Goal: Task Accomplishment & Management: Manage account settings

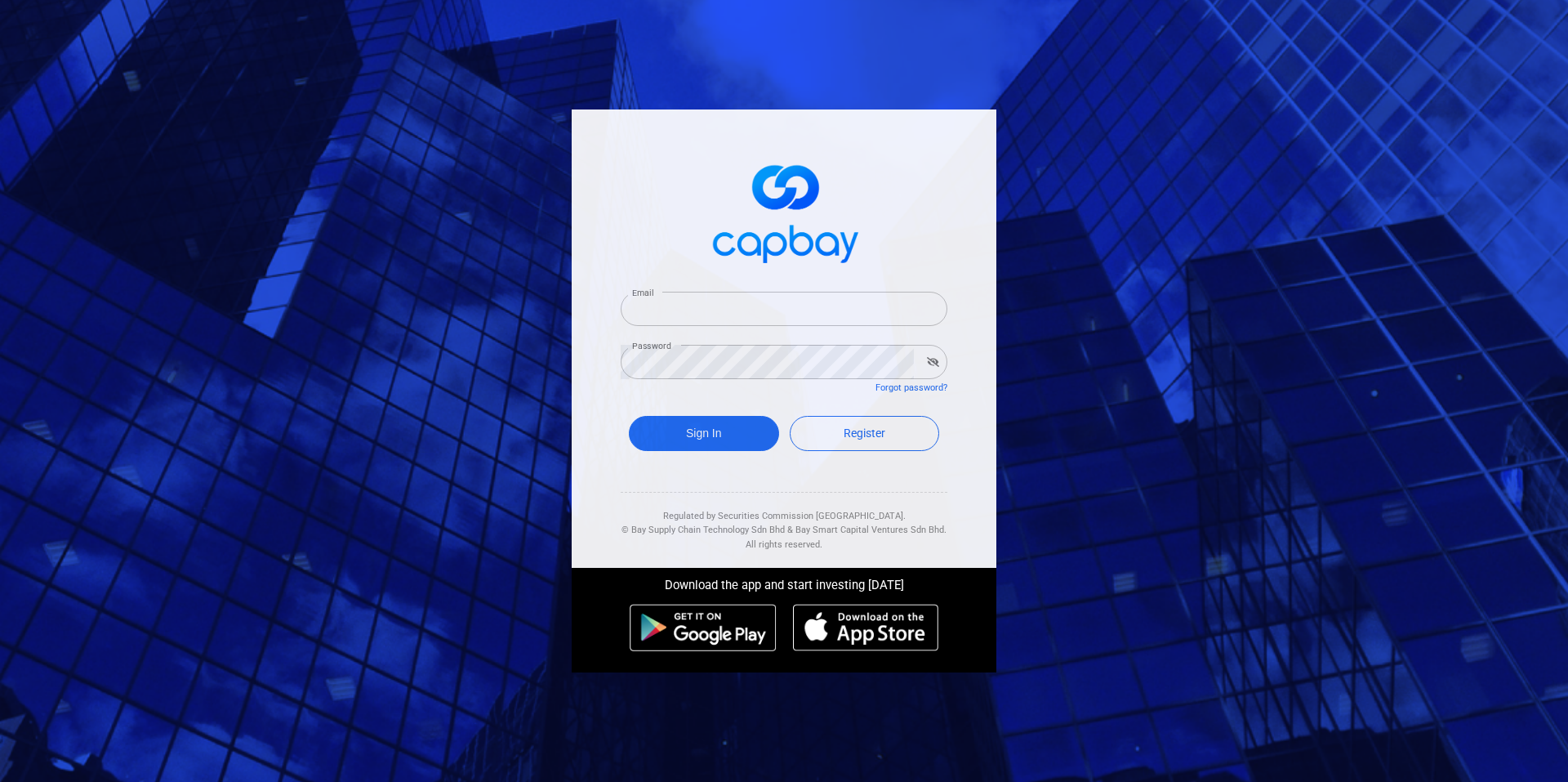
type input "aj_723@hotmail.com"
click at [720, 453] on div "Sign In Register" at bounding box center [784, 437] width 327 height 59
click at [729, 424] on button "Sign In" at bounding box center [704, 433] width 150 height 35
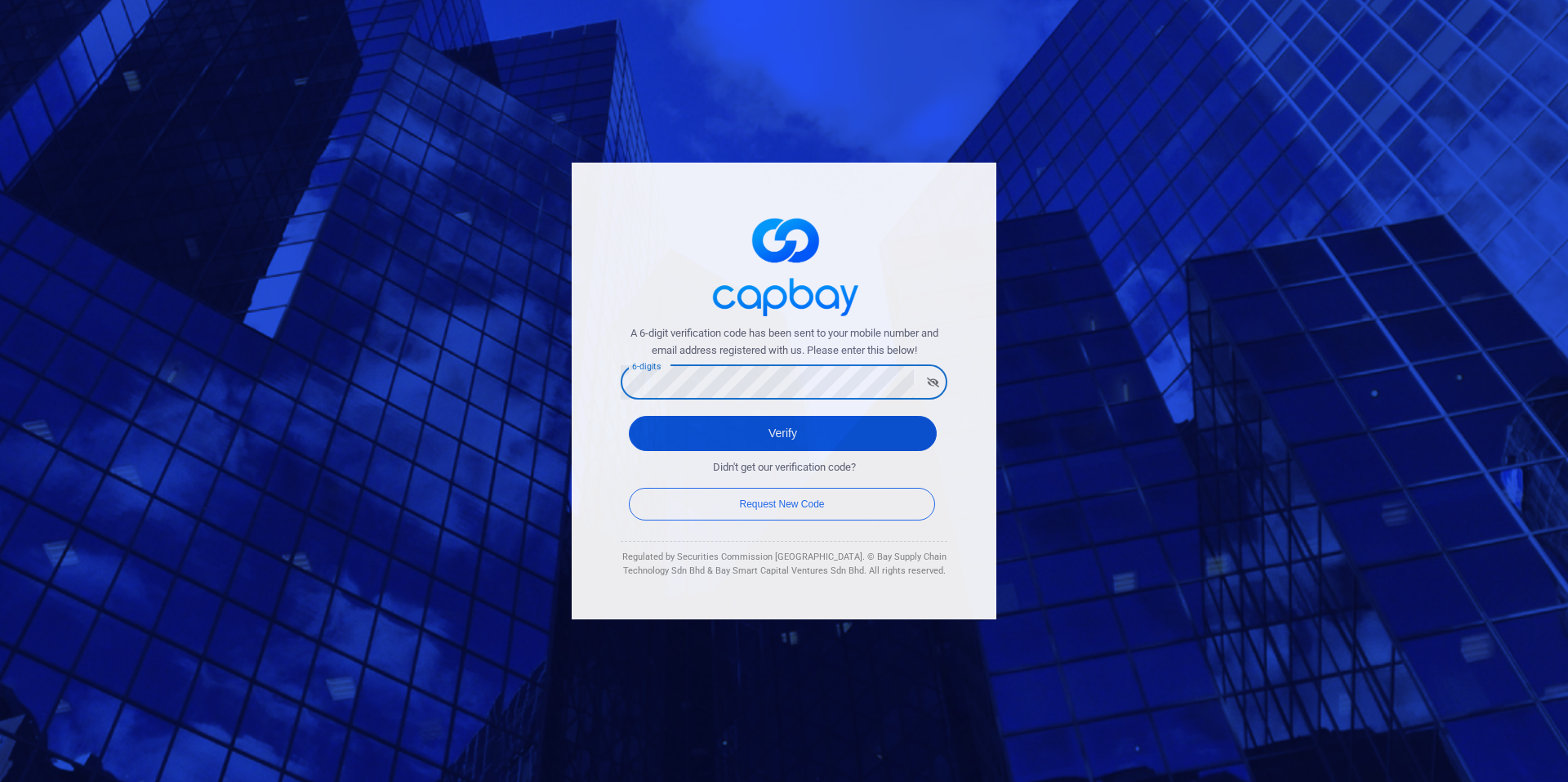
click at [932, 423] on button "Verify" at bounding box center [783, 433] width 308 height 35
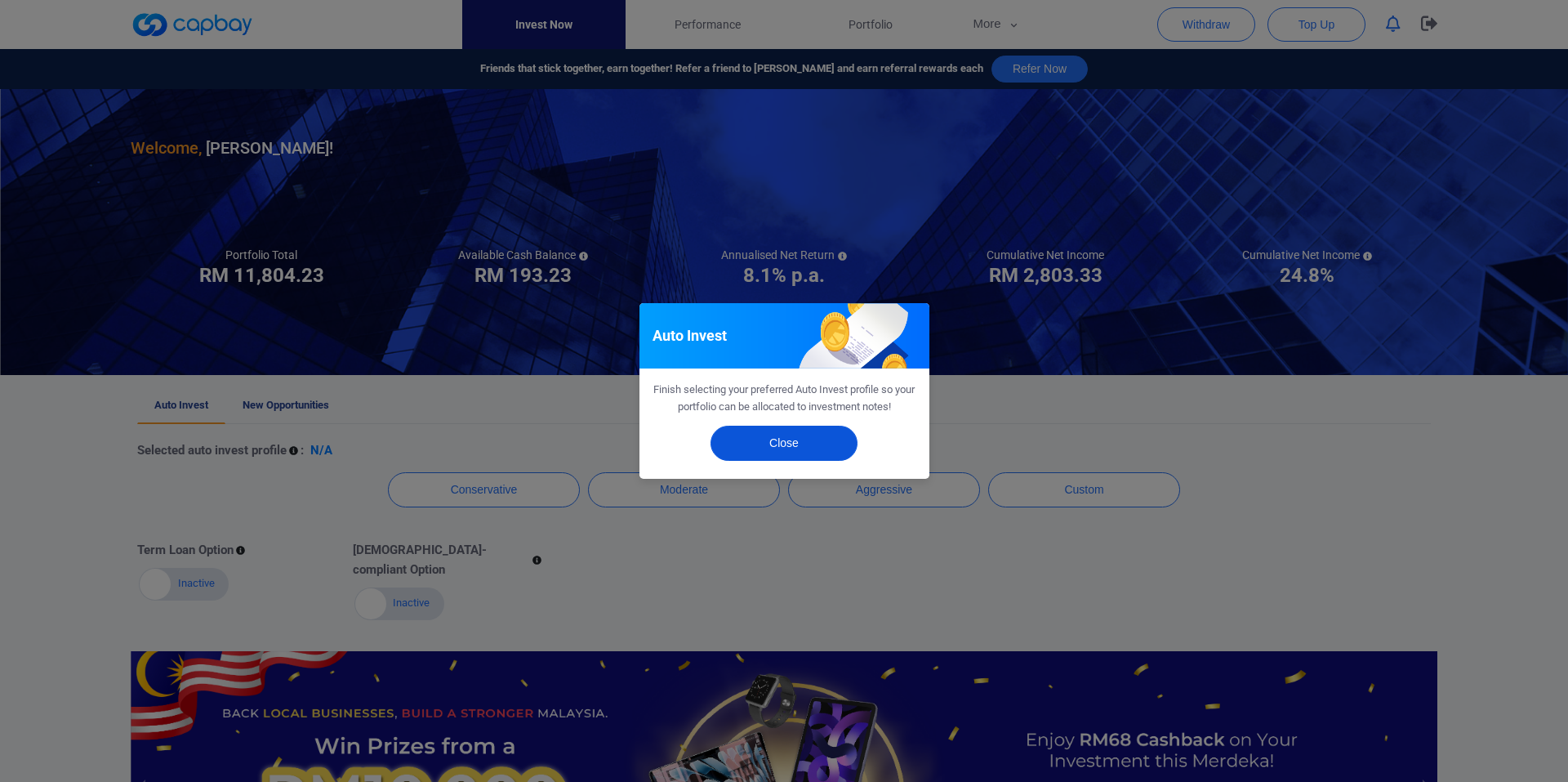
click at [798, 446] on button "Close" at bounding box center [784, 443] width 147 height 35
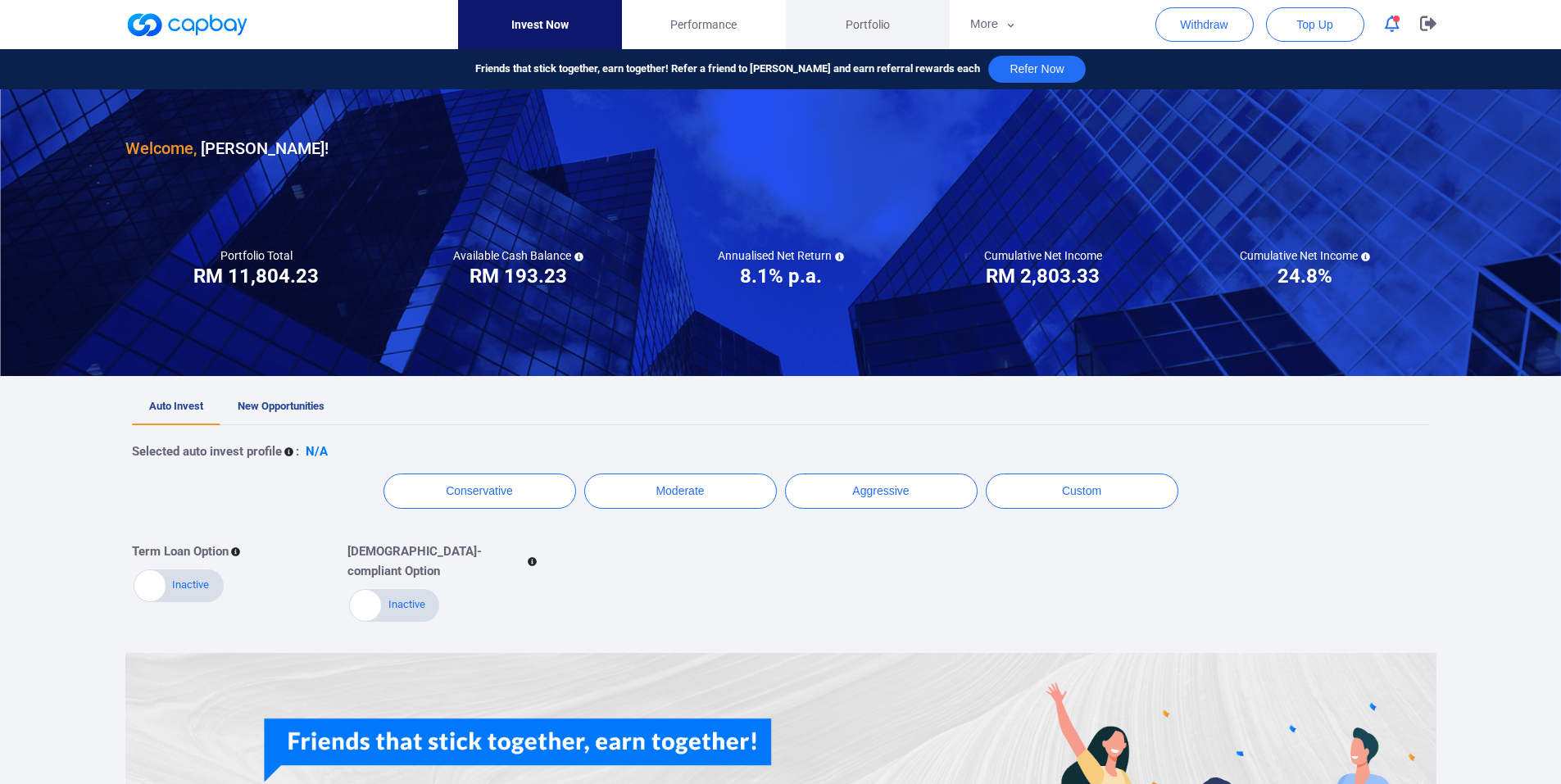
click at [860, 22] on span "Portfolio" at bounding box center [867, 24] width 44 height 18
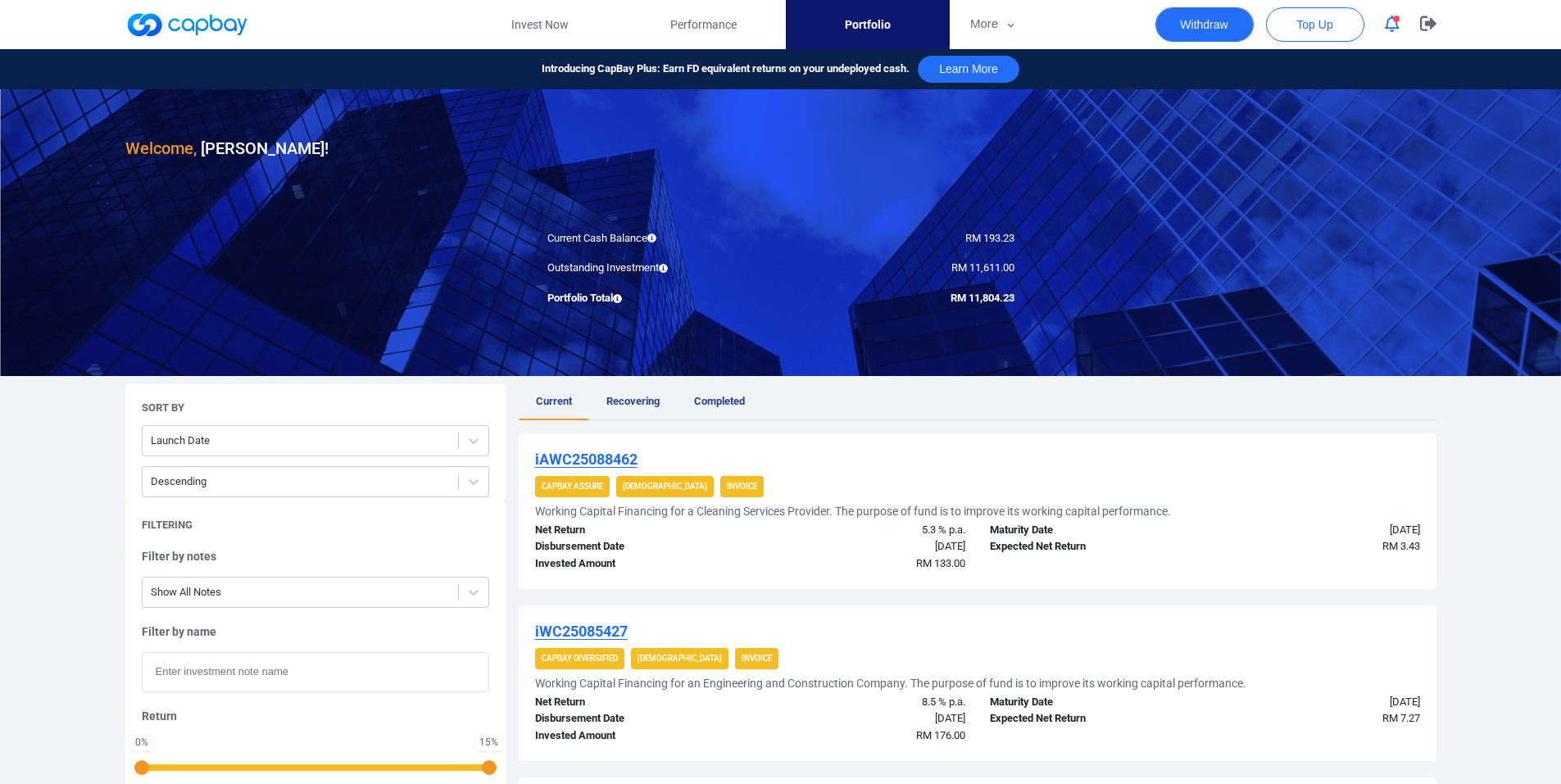
click at [1202, 25] on button "Withdraw" at bounding box center [1204, 24] width 99 height 34
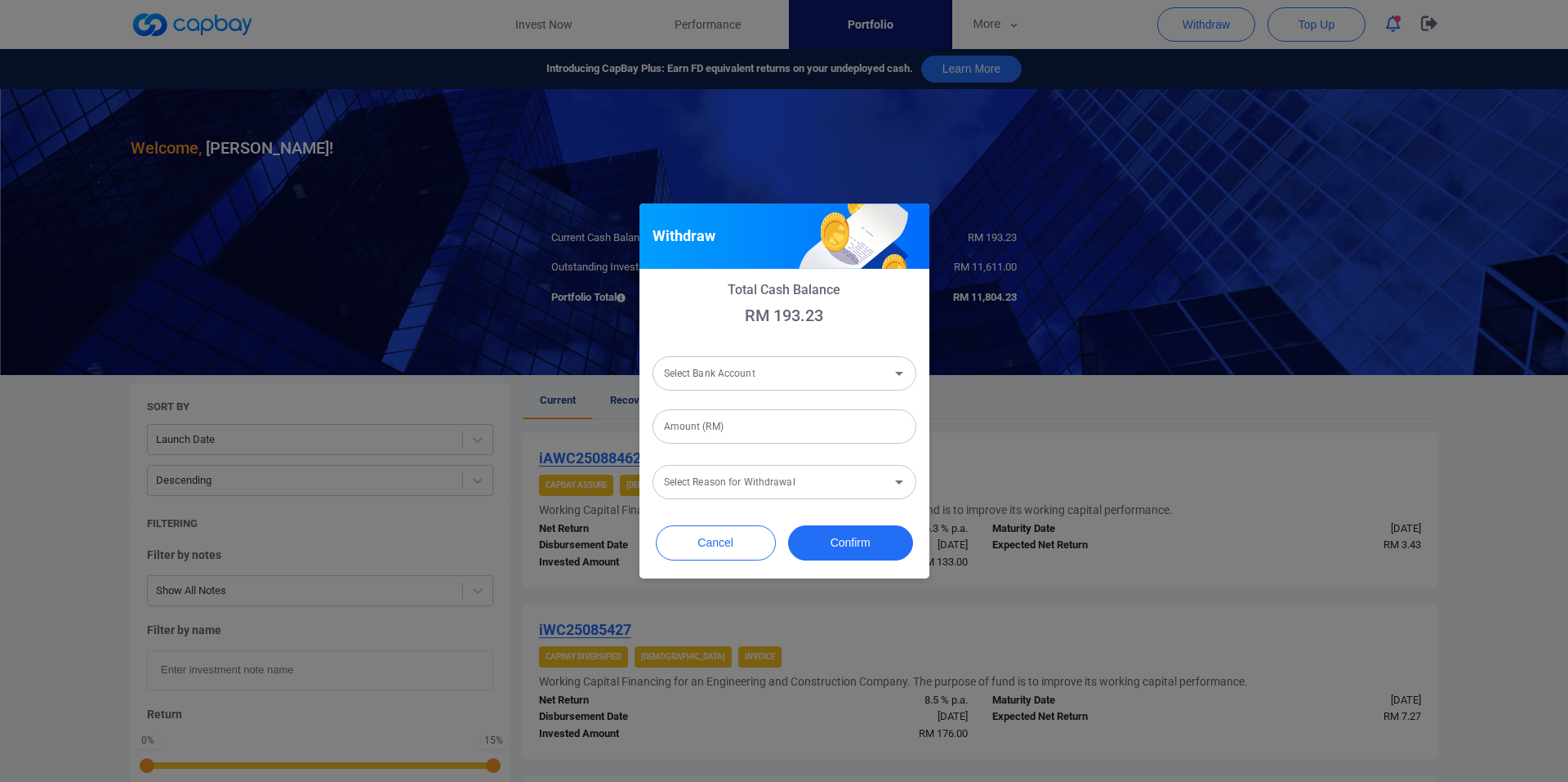
click at [836, 353] on div "Select Bank Account Select Bank Account" at bounding box center [784, 371] width 264 height 39
click at [833, 365] on input "Select Bank Account" at bounding box center [770, 373] width 227 height 30
click at [788, 406] on li "Hong Leong Bank Berhad [Acc No: 10900097759 - Acc Name:Ajay Goo Zhan]" at bounding box center [784, 417] width 264 height 39
type input "Hong Leong Bank Berhad [Acc No: 10900097759 - Acc Name:Ajay Goo Zhan]"
click at [778, 423] on input "Amount (RM)" at bounding box center [784, 426] width 264 height 34
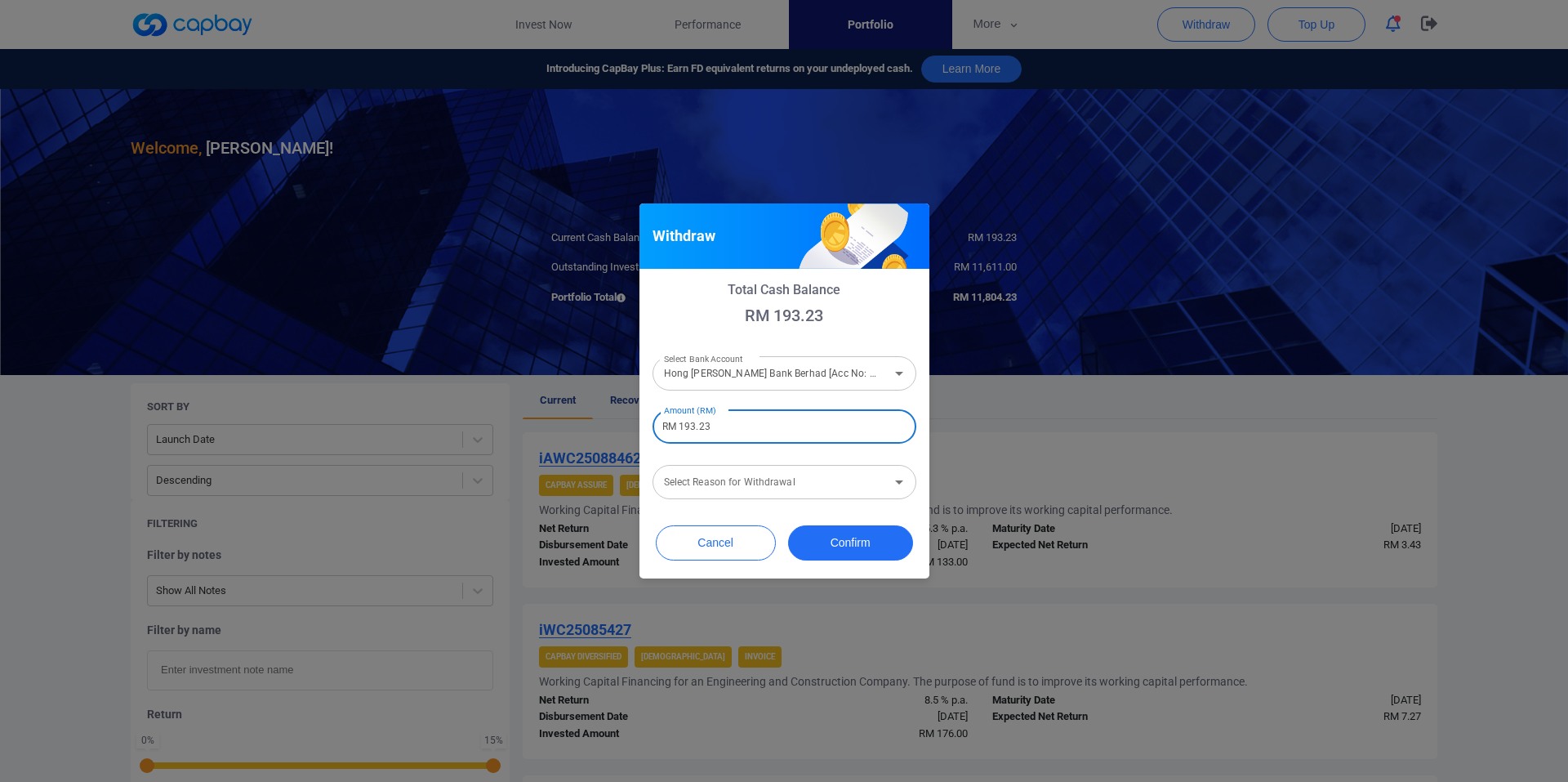
type input "RM 193.23"
click at [760, 493] on input "Select Reason for Withdrawal" at bounding box center [770, 482] width 227 height 30
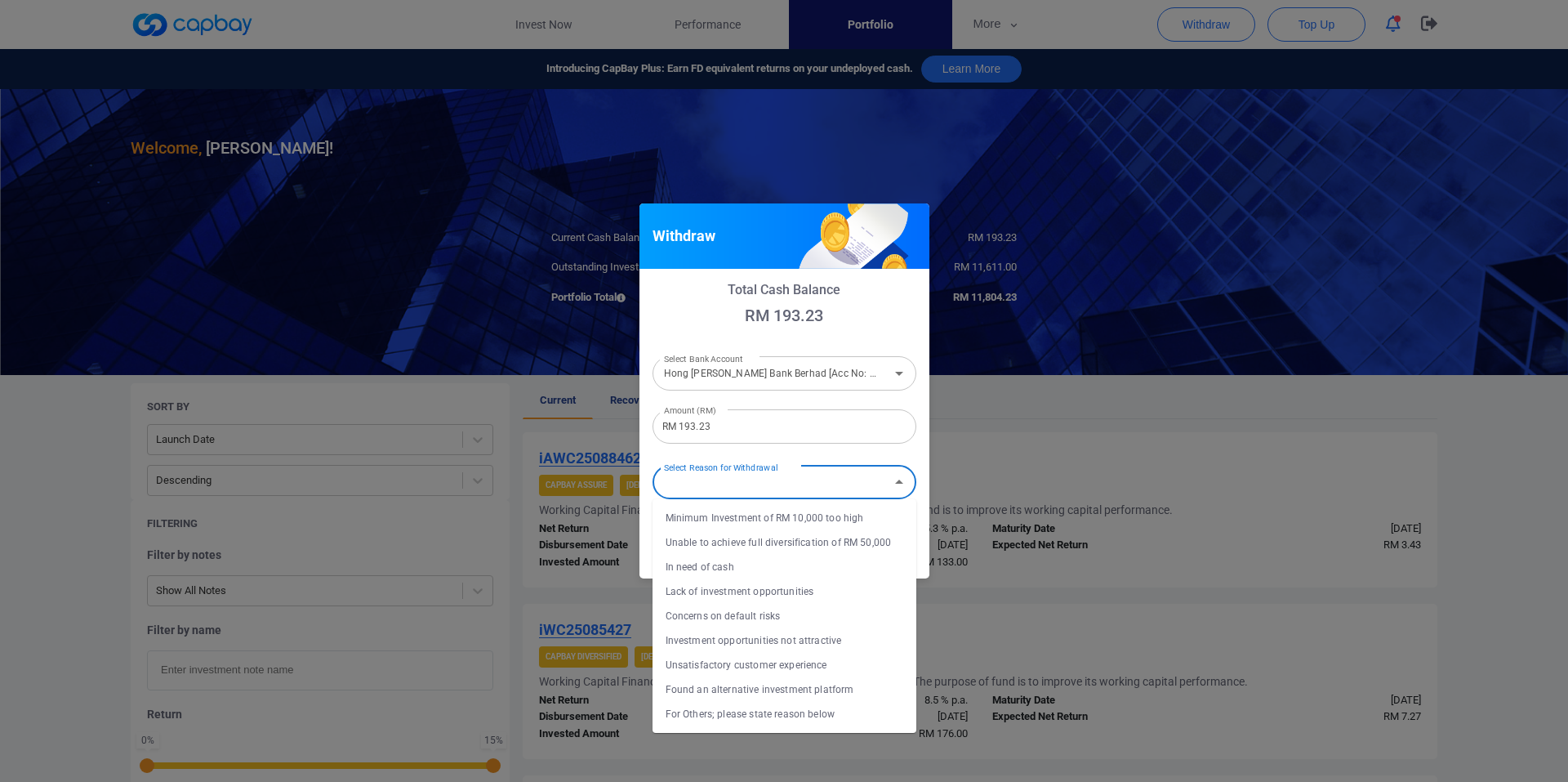
drag, startPoint x: 738, startPoint y: 561, endPoint x: 737, endPoint y: 614, distance: 53.0
click at [737, 614] on ul "Minimum Investment of RM 10,000 too high Unable to achieve full diversification…" at bounding box center [784, 616] width 264 height 234
click at [786, 615] on li "Concerns on default risks" at bounding box center [784, 615] width 264 height 24
type input "Concerns on default risks"
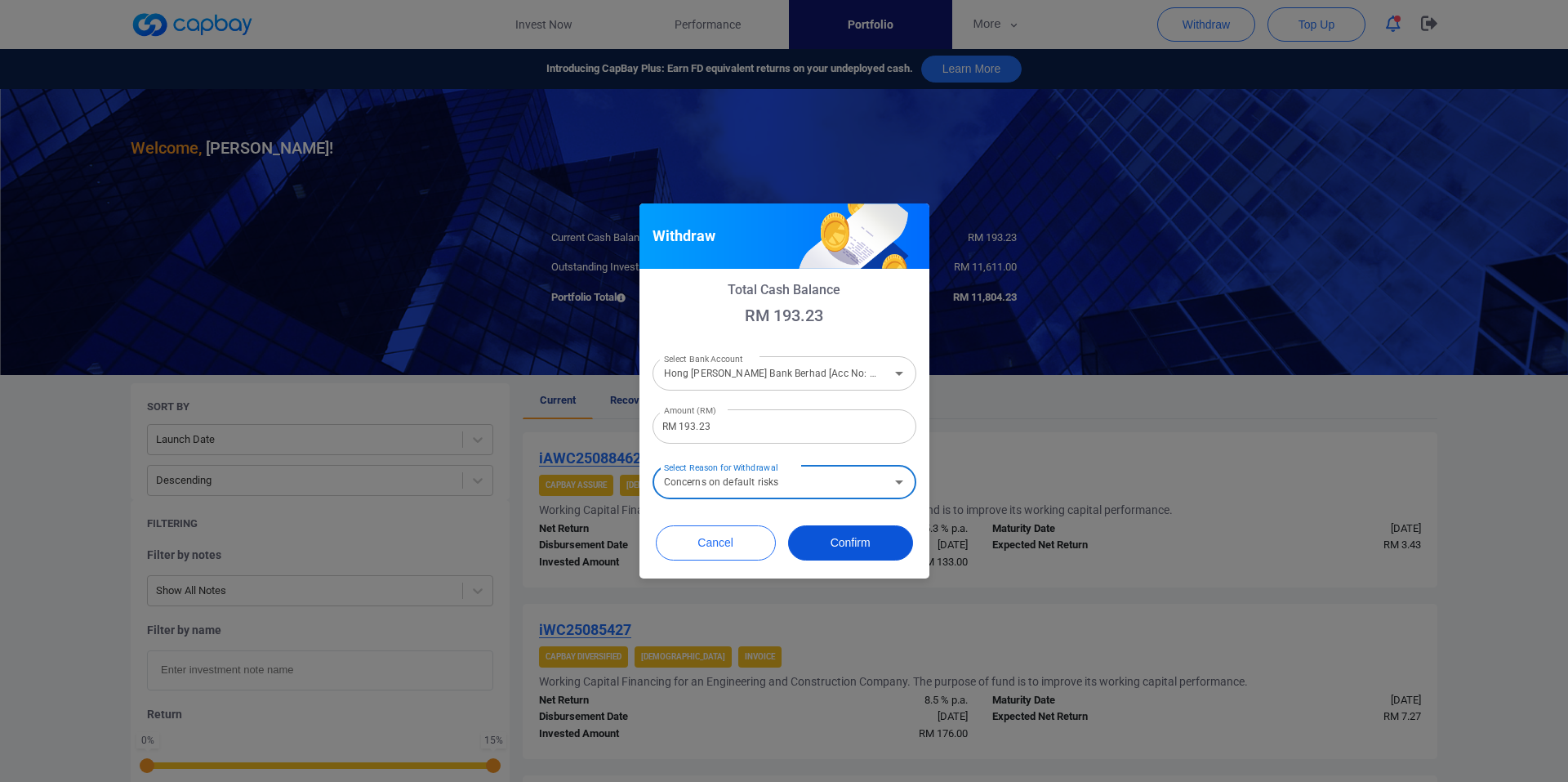
click at [866, 544] on button "Confirm" at bounding box center [850, 542] width 125 height 35
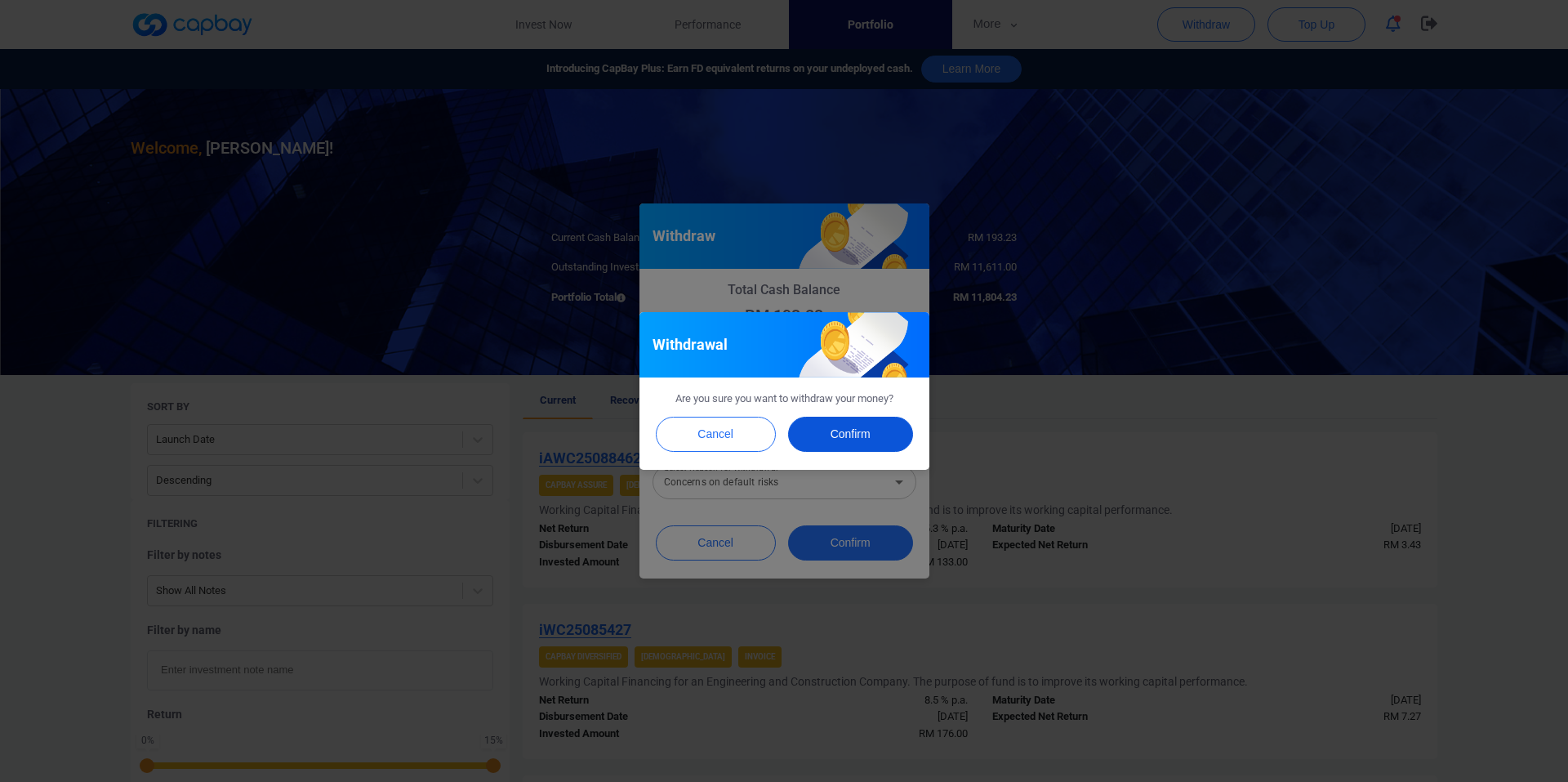
click at [855, 433] on button "Confirm" at bounding box center [850, 434] width 125 height 35
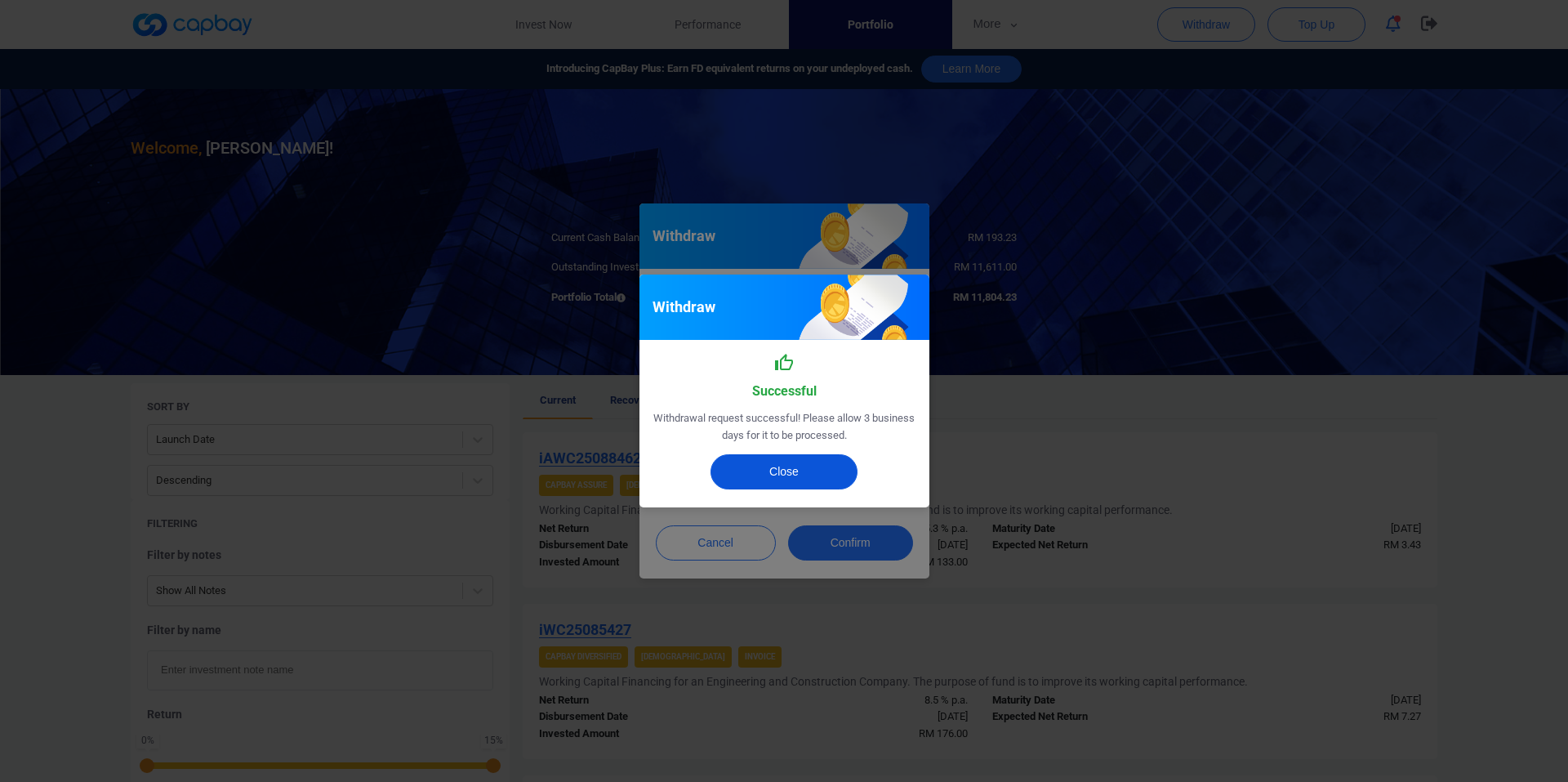
click at [799, 479] on button "Close" at bounding box center [784, 471] width 147 height 35
